Goal: Navigation & Orientation: Find specific page/section

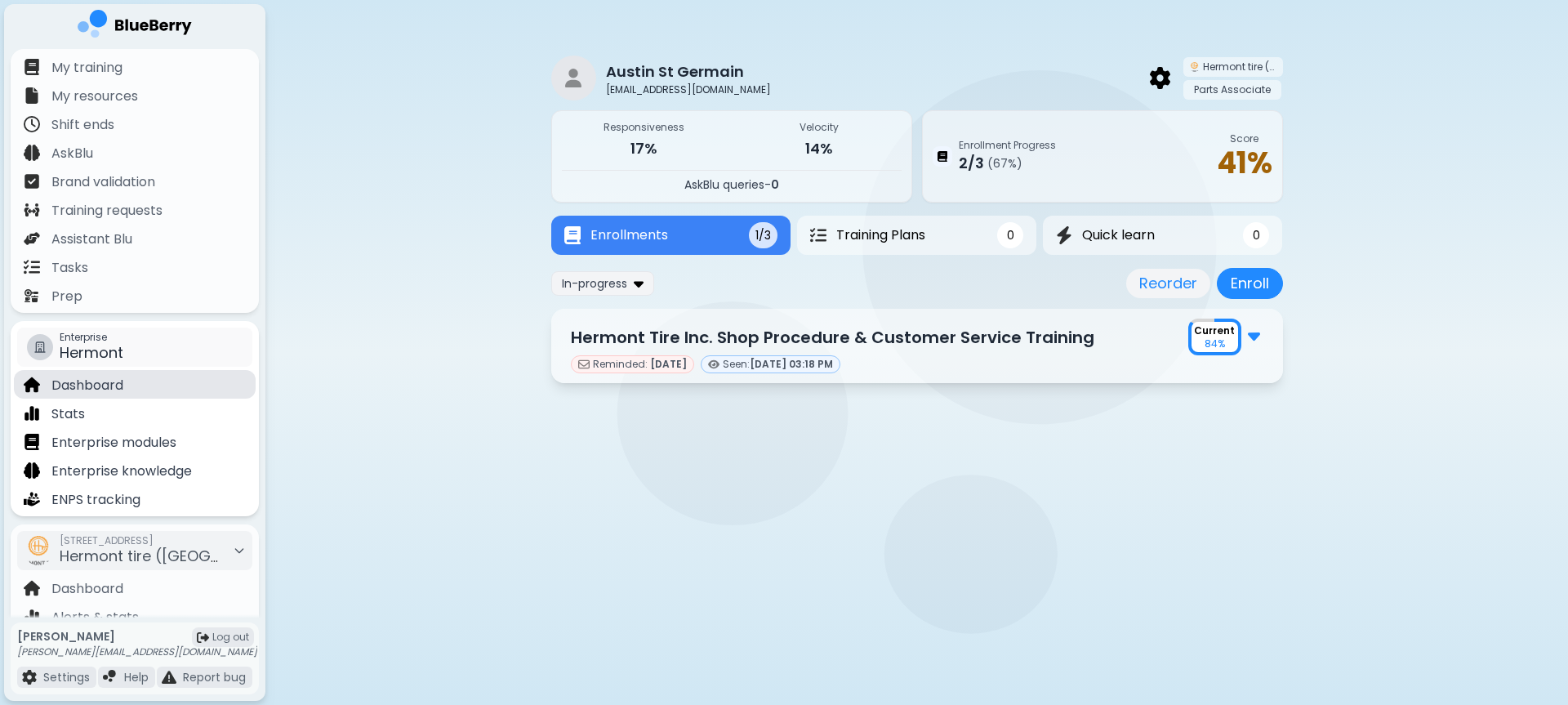
click at [109, 388] on p "Dashboard" at bounding box center [87, 386] width 71 height 20
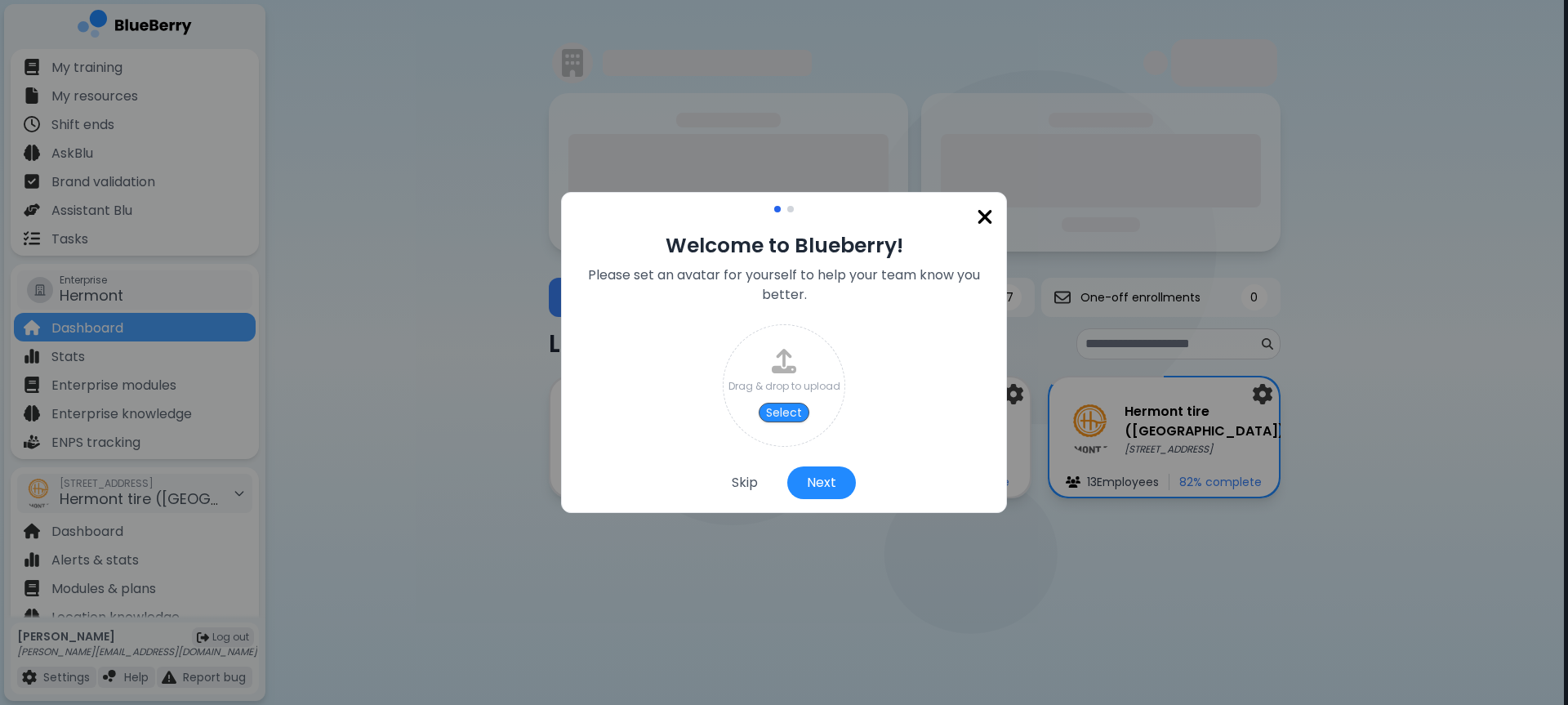
click at [979, 216] on img at bounding box center [985, 216] width 16 height 22
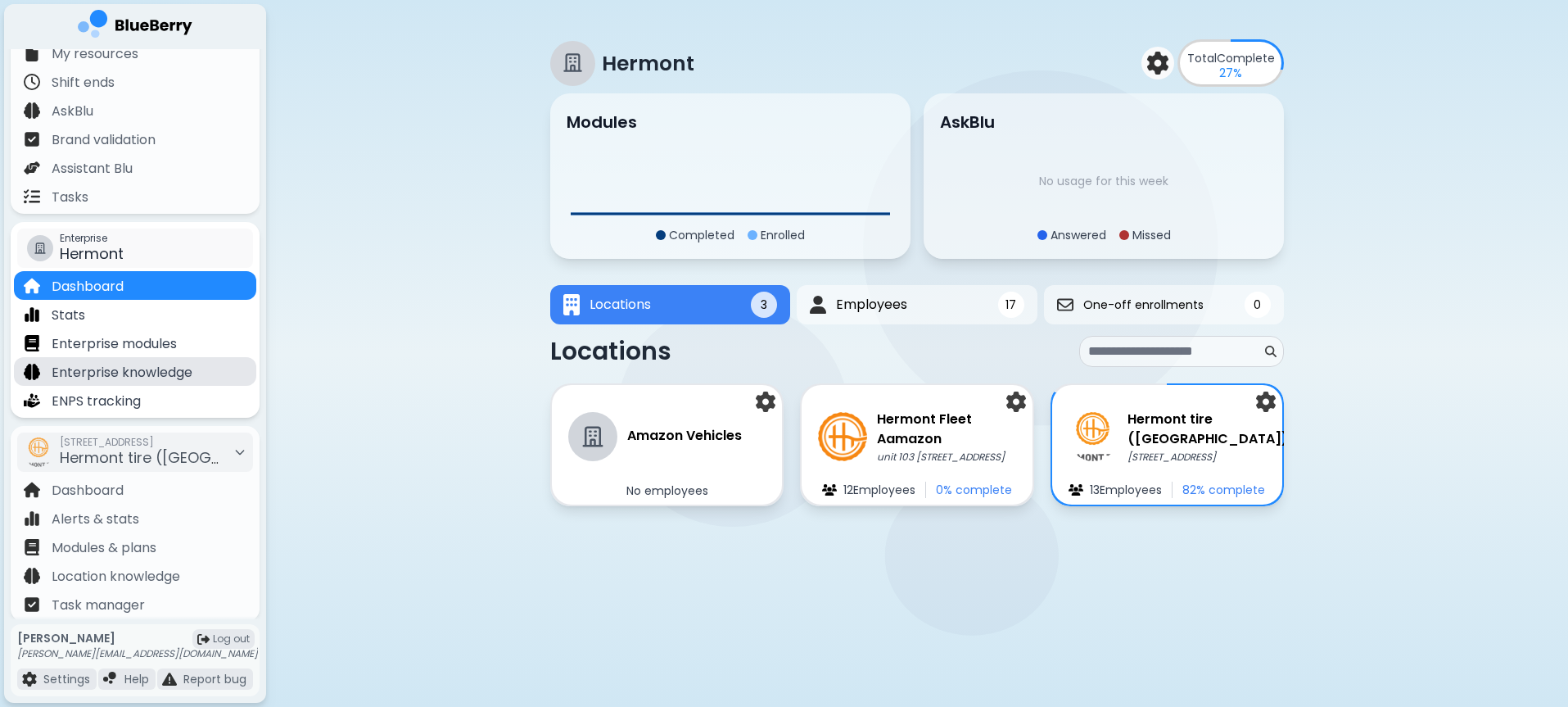
scroll to position [66, 0]
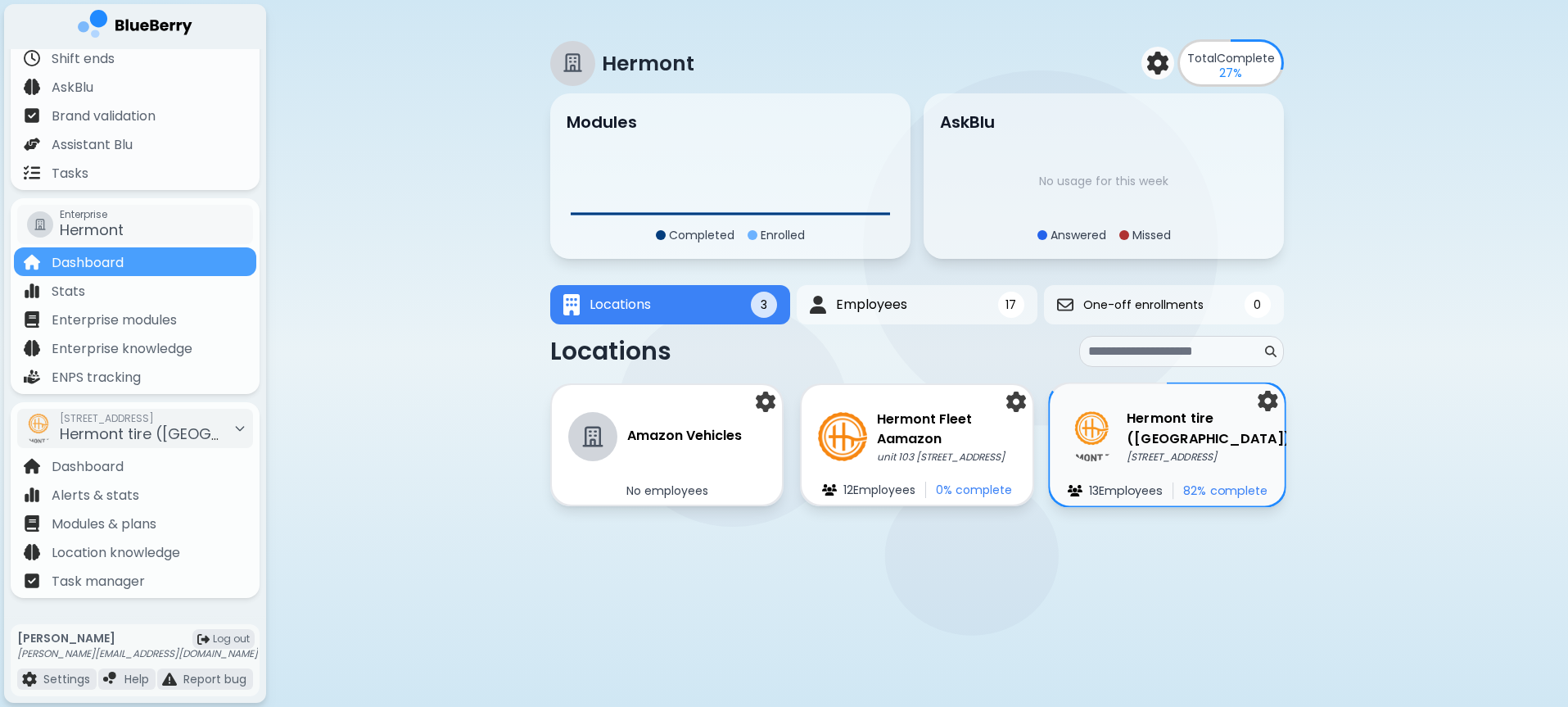
click at [1137, 424] on h3 "Hermont tire ([GEOGRAPHIC_DATA])" at bounding box center [1209, 428] width 164 height 40
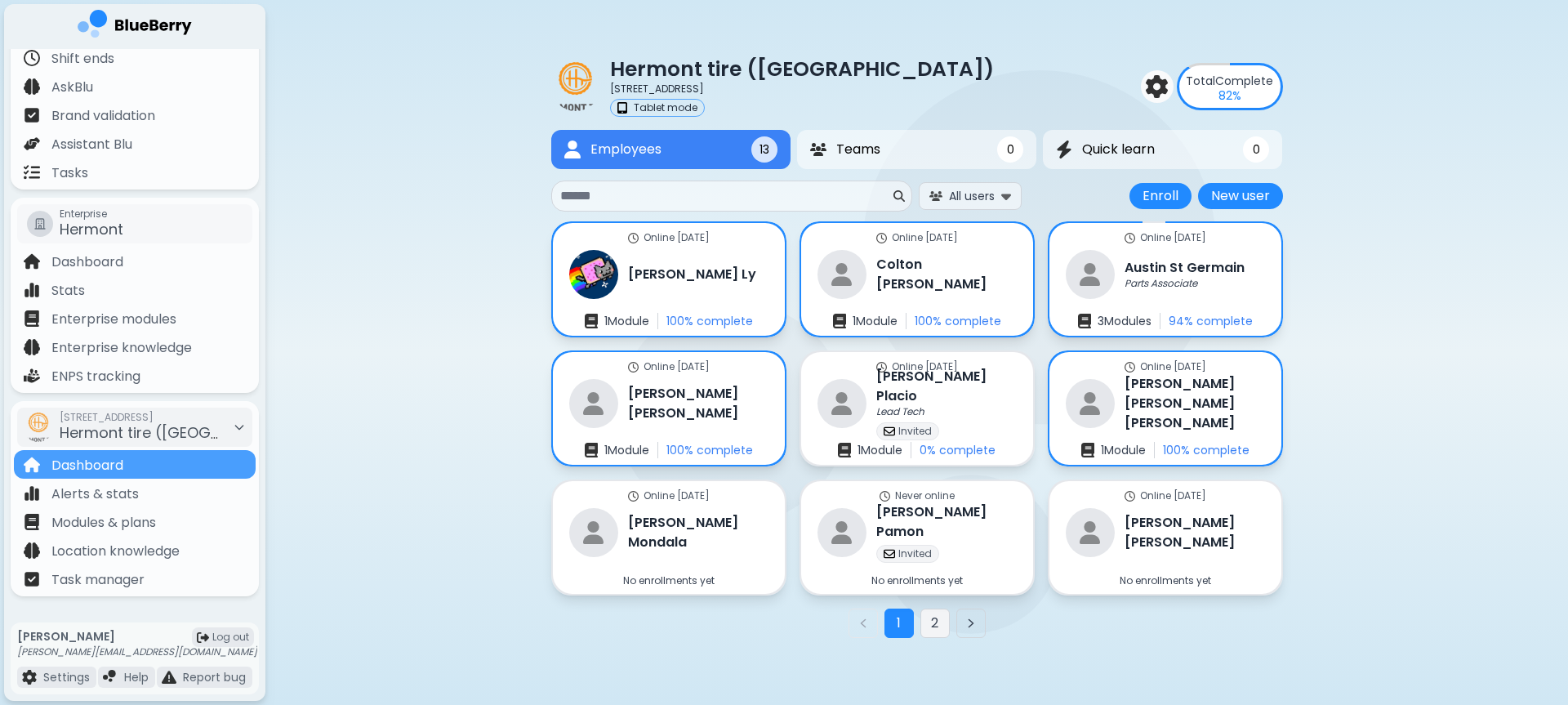
click at [928, 621] on button "2" at bounding box center [935, 623] width 29 height 29
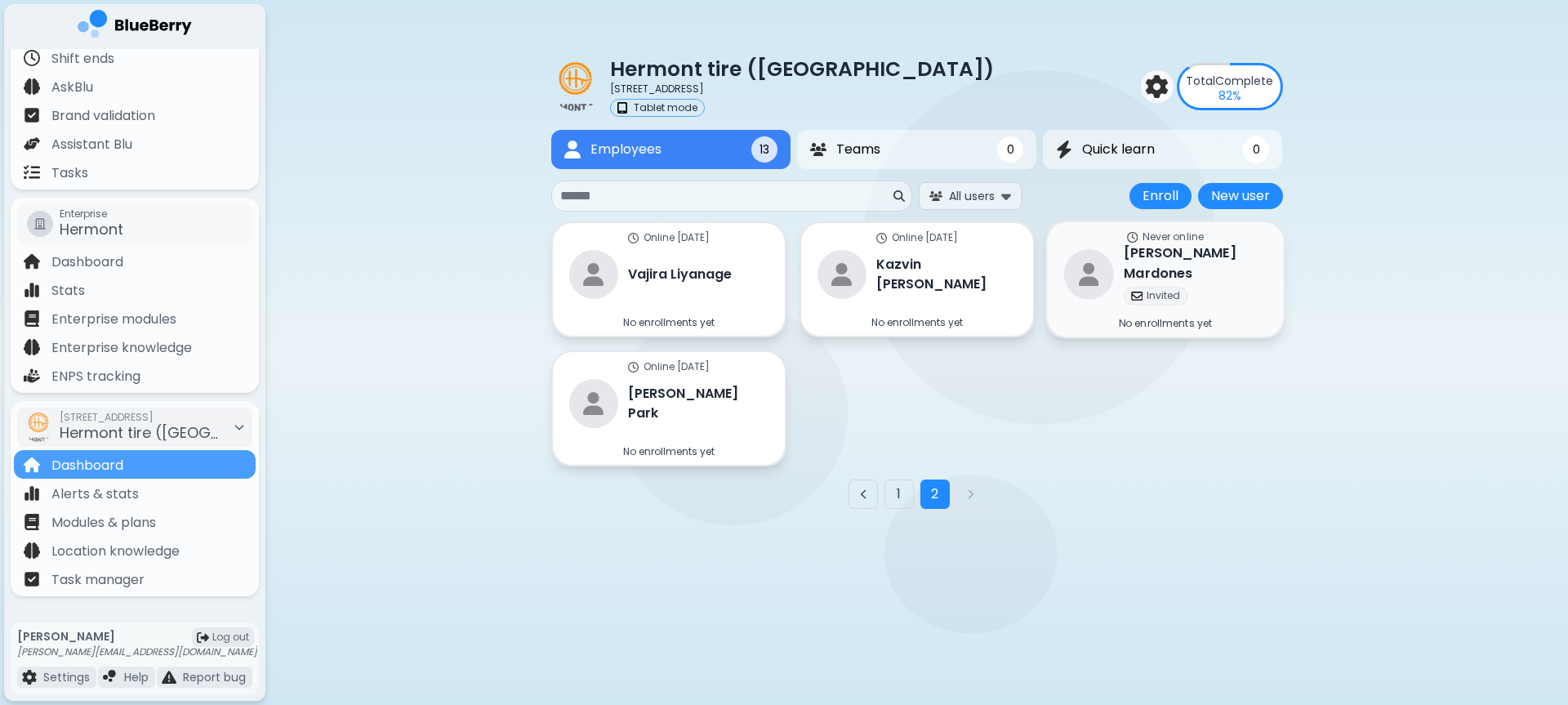
click at [1137, 299] on div "Romeo Mardones Invited" at bounding box center [1164, 274] width 204 height 62
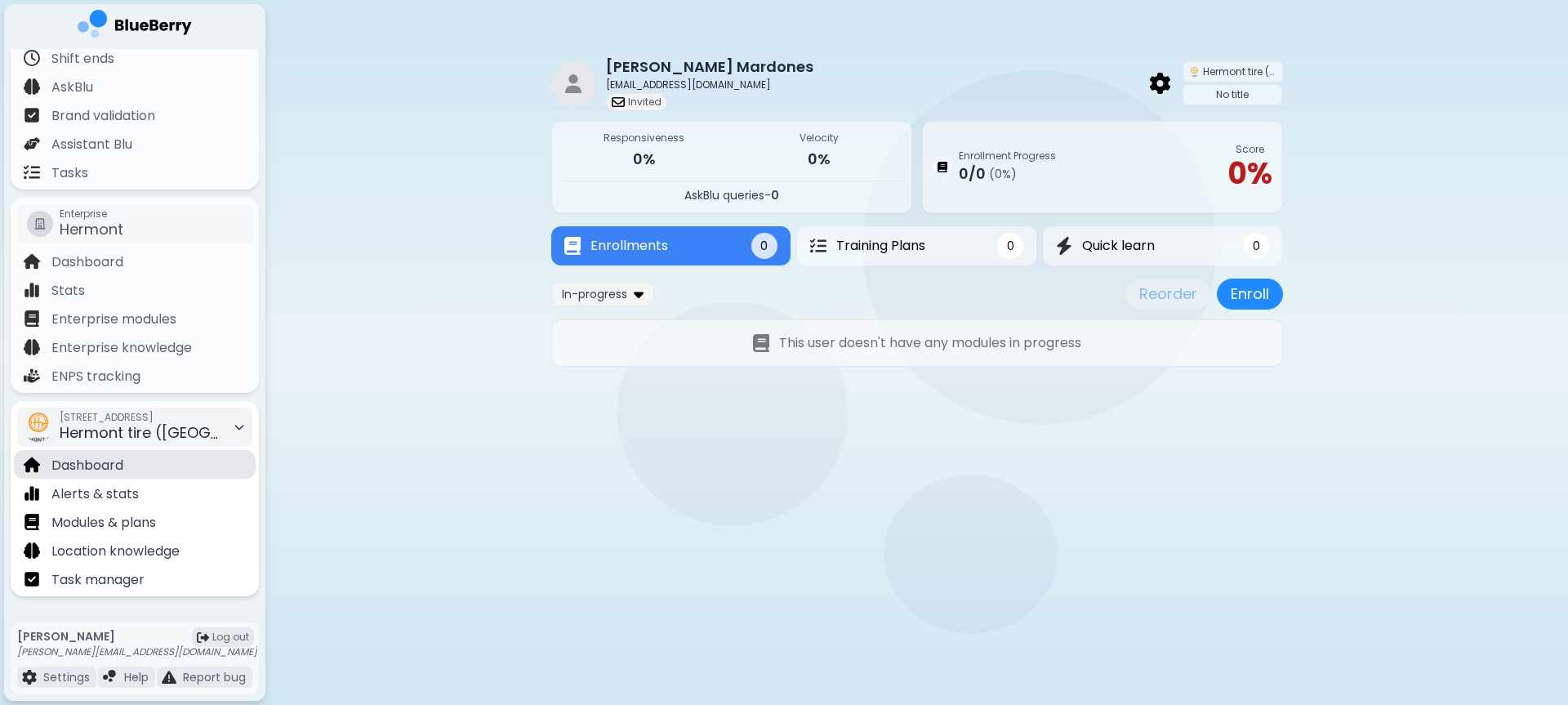
click at [154, 471] on div "Dashboard" at bounding box center [134, 464] width 242 height 29
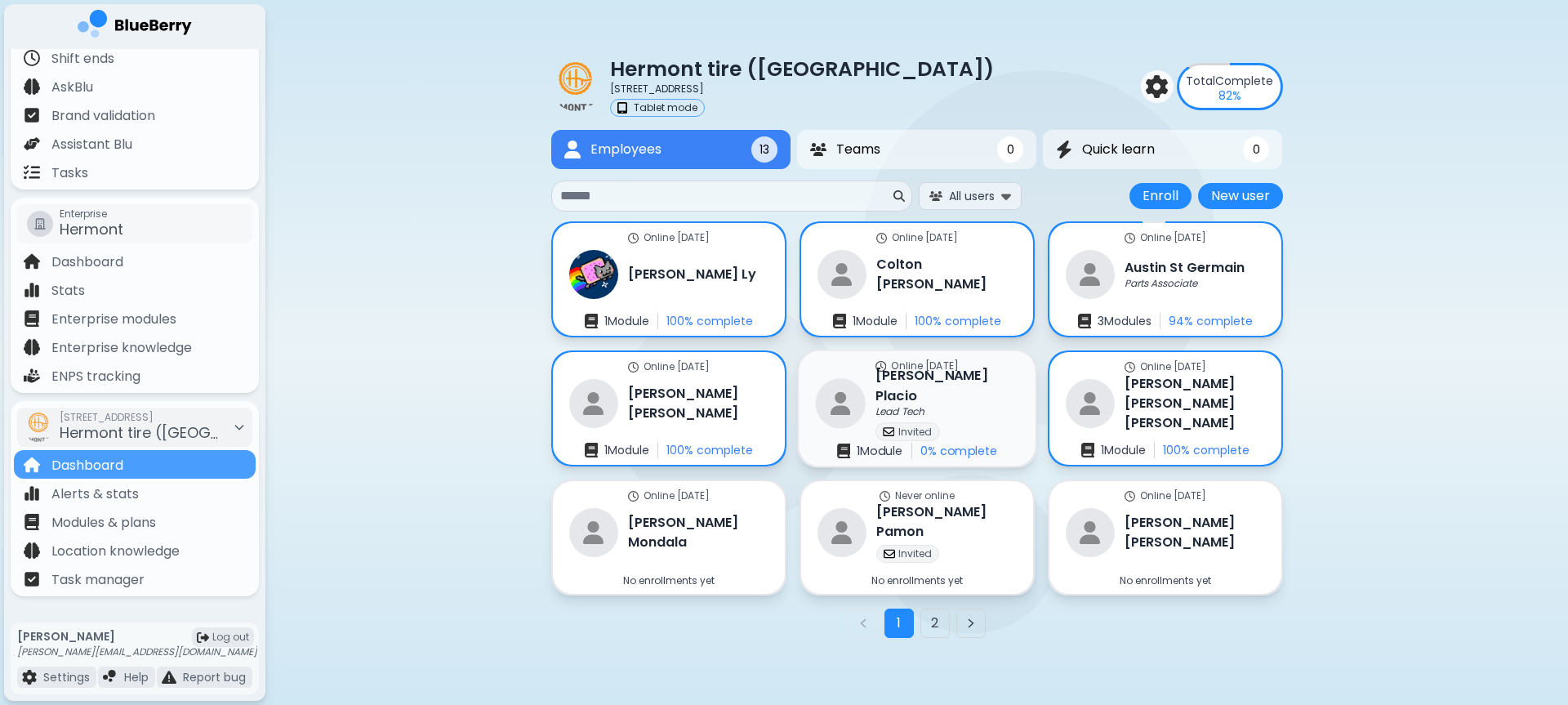
click at [956, 401] on div "Online 8 days ago Ron Placio Lead Tech Invited 1 Module 0 % complete" at bounding box center [917, 408] width 237 height 115
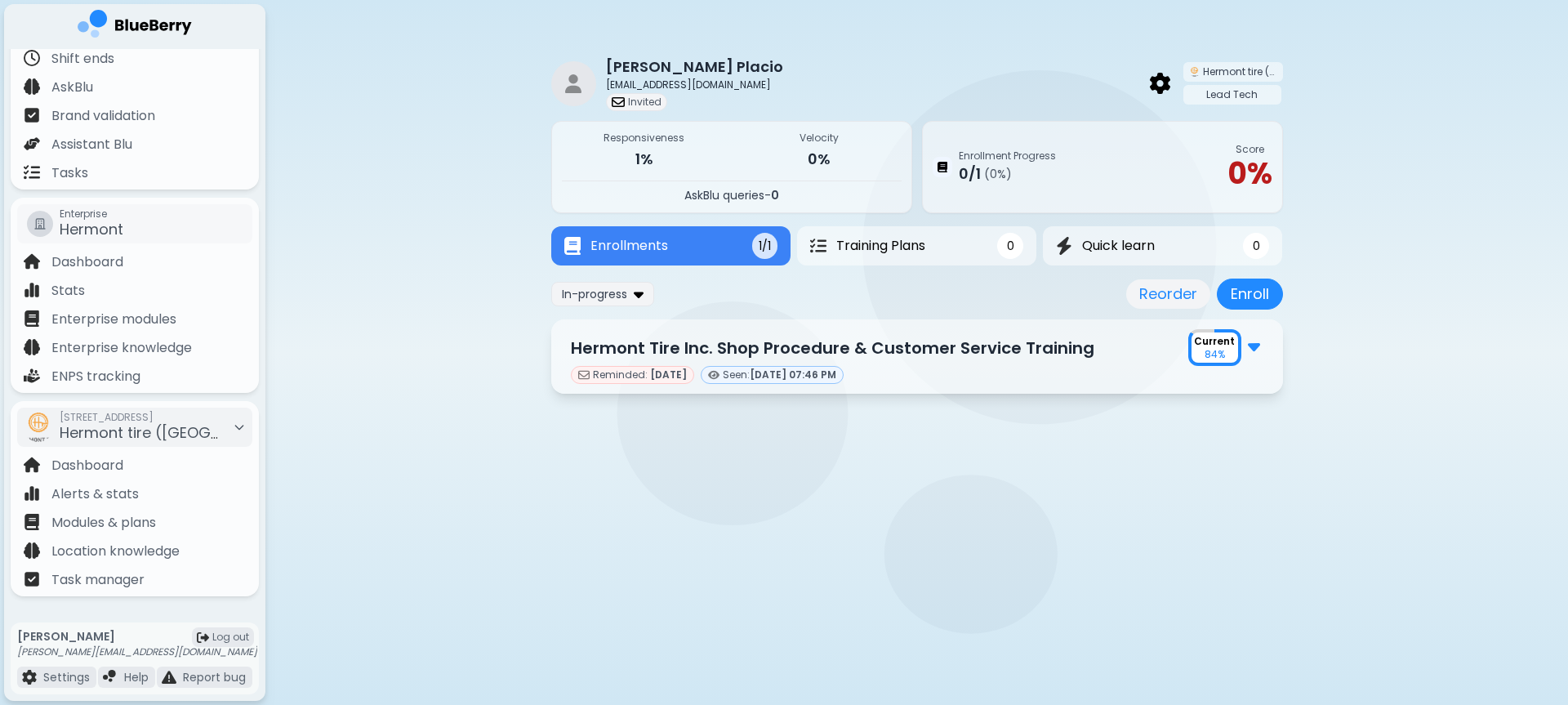
click at [1050, 375] on div "Reminded: Oct 7 Seen: Oct 1, 07:46 PM" at bounding box center [917, 375] width 692 height 18
click at [1258, 339] on img at bounding box center [1254, 345] width 13 height 21
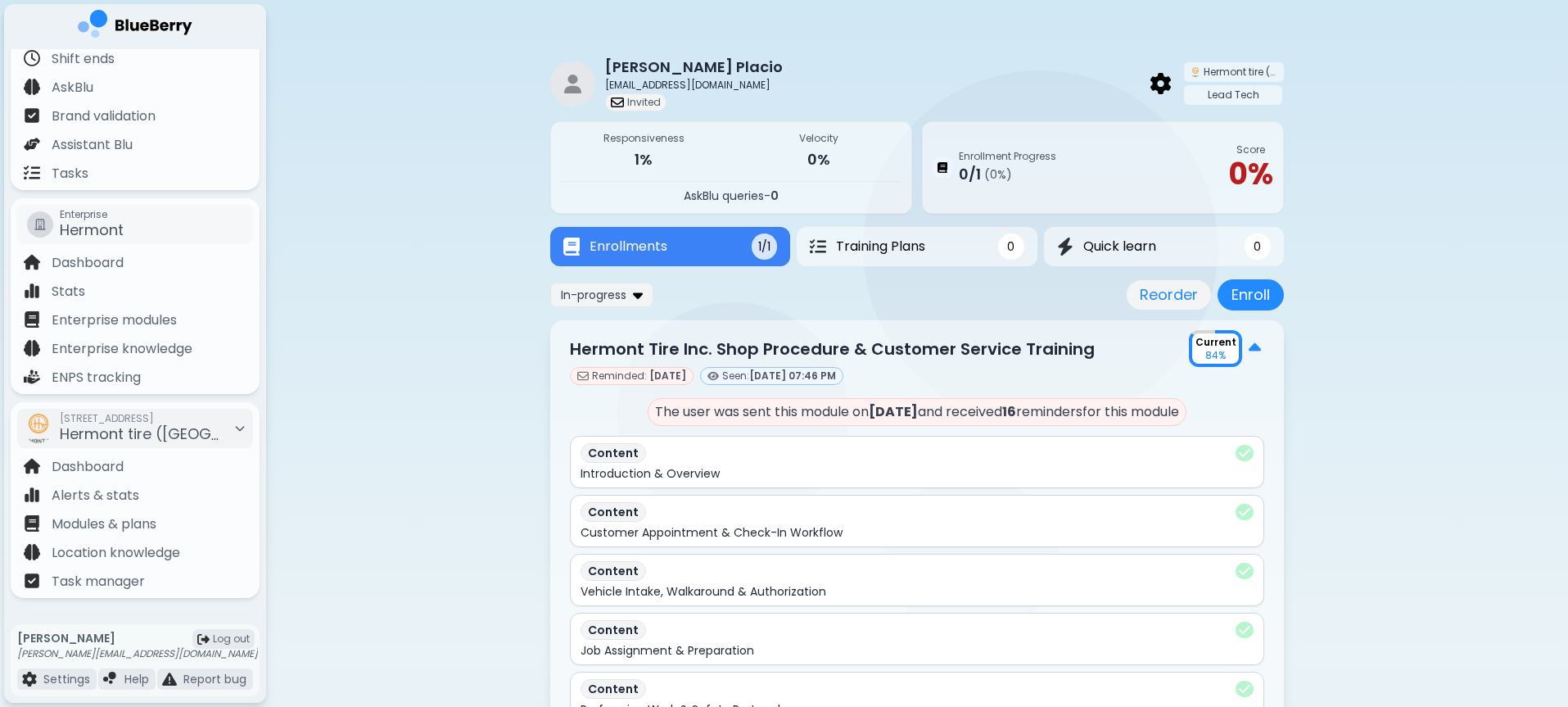
click at [1257, 350] on img at bounding box center [1255, 348] width 13 height 21
